Goal: Communication & Community: Answer question/provide support

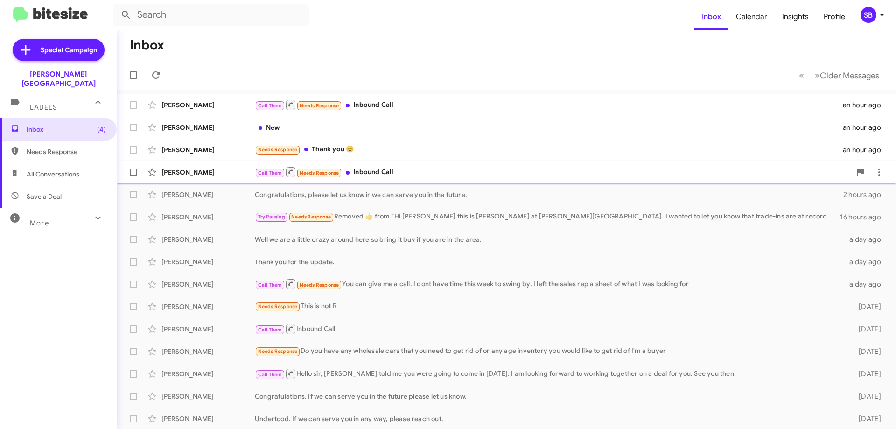
click at [171, 171] on div "[PERSON_NAME]" at bounding box center [207, 172] width 93 height 9
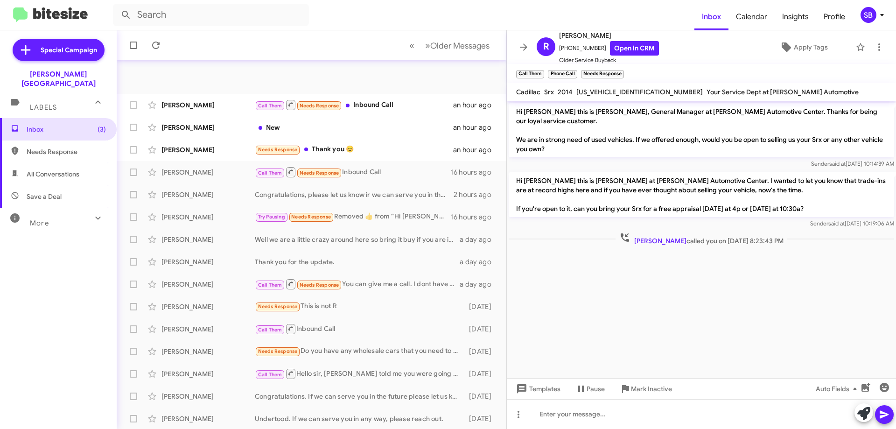
scroll to position [113, 0]
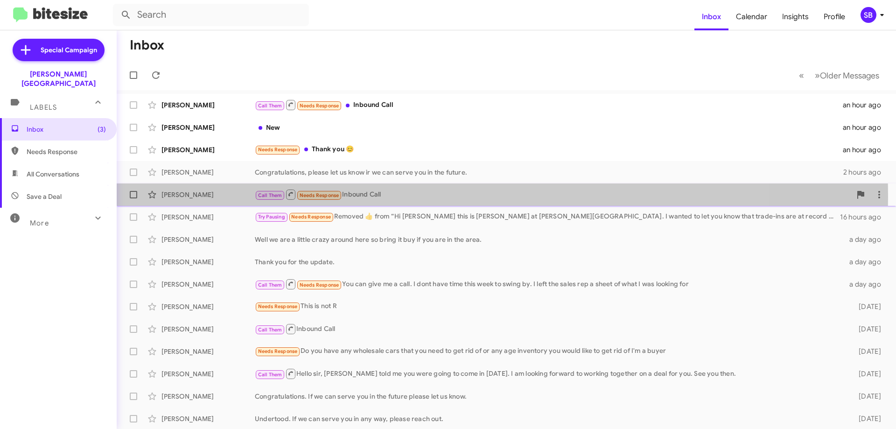
click at [176, 196] on div "[PERSON_NAME]" at bounding box center [207, 194] width 93 height 9
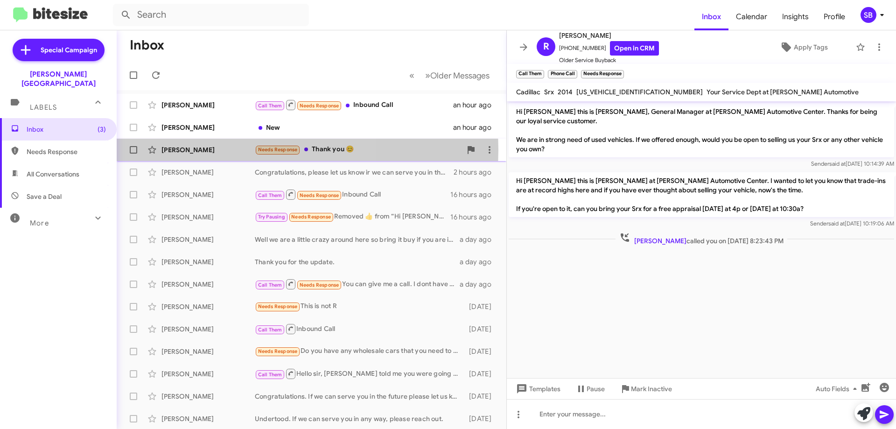
click at [200, 150] on div "[PERSON_NAME]" at bounding box center [207, 149] width 93 height 9
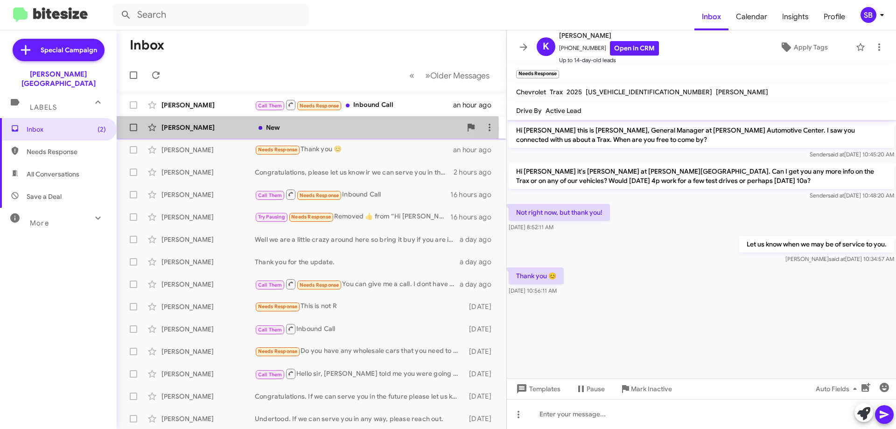
click at [189, 128] on div "[PERSON_NAME]" at bounding box center [207, 127] width 93 height 9
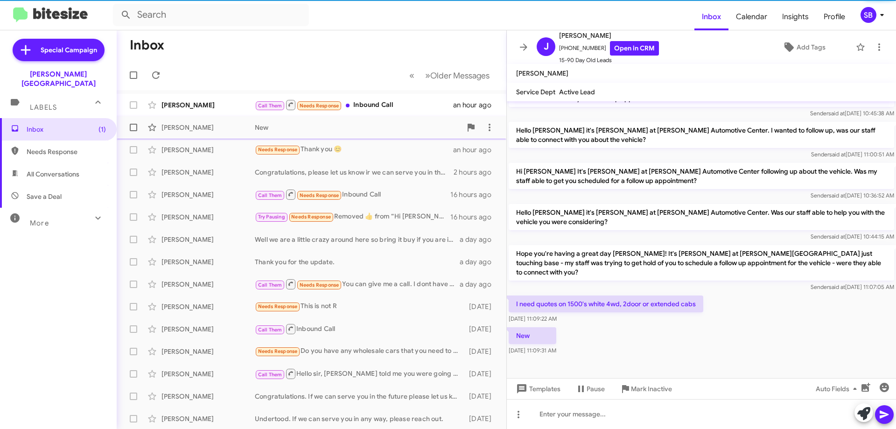
scroll to position [114, 0]
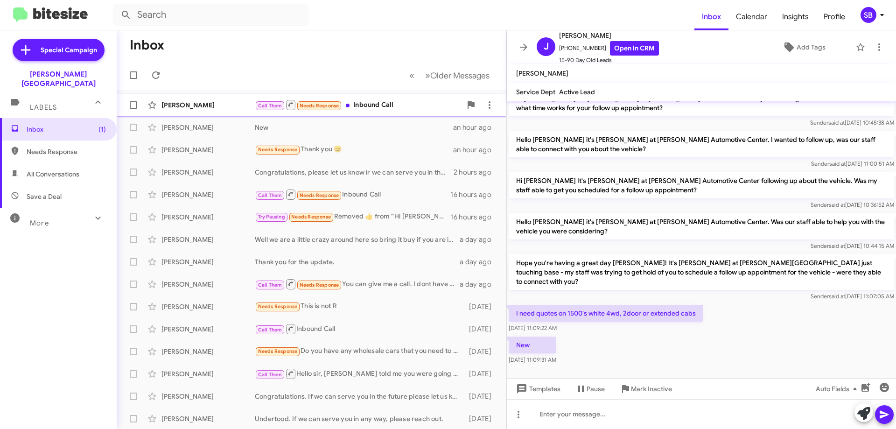
click at [175, 105] on div "[PERSON_NAME]" at bounding box center [207, 104] width 93 height 9
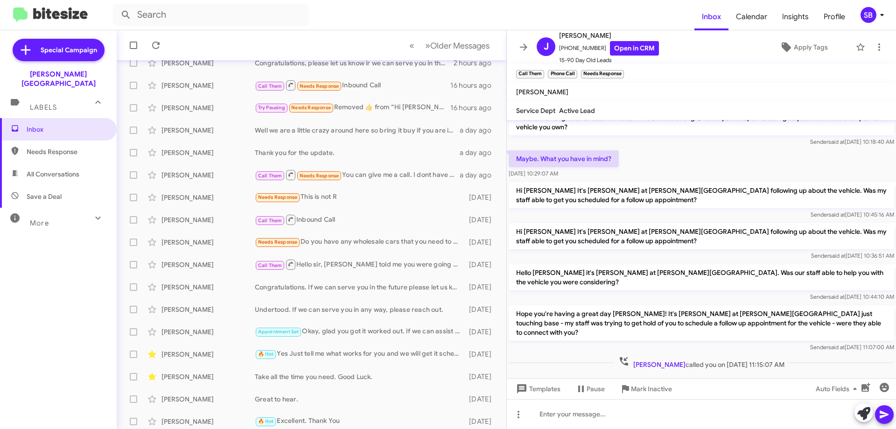
scroll to position [113, 0]
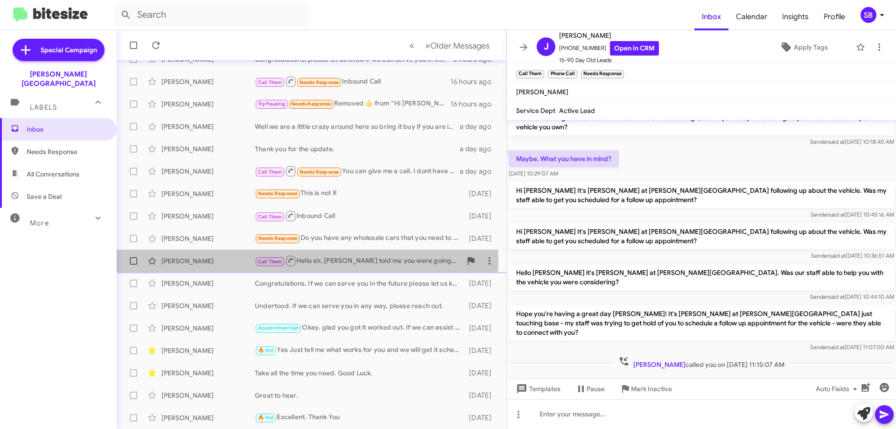
click at [186, 261] on div "[PERSON_NAME]" at bounding box center [207, 260] width 93 height 9
